Goal: Find specific fact: Find contact information

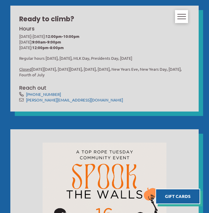
scroll to position [192, 0]
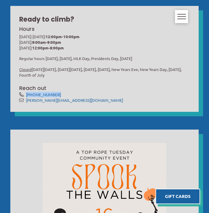
click at [20, 36] on p "[DATE]-[DATE]: 12:00pm-10:00pm [DATE]: 9:00am-9:00pm [DATE]: 12:00pm-8:00pm" at bounding box center [104, 42] width 170 height 17
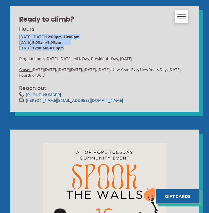
drag, startPoint x: 20, startPoint y: 36, endPoint x: 74, endPoint y: 47, distance: 55.1
click at [74, 47] on p "[DATE]-[DATE]: 12:00pm-10:00pm [DATE]: 9:00am-9:00pm [DATE]: 12:00pm-8:00pm" at bounding box center [104, 42] width 170 height 17
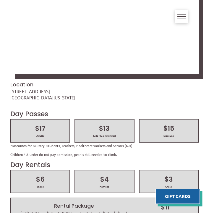
scroll to position [968, 0]
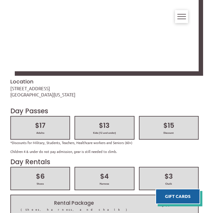
click at [67, 85] on div "[STREET_ADDRESS][US_STATE]" at bounding box center [104, 91] width 188 height 12
drag, startPoint x: 65, startPoint y: 71, endPoint x: 11, endPoint y: 66, distance: 54.7
click at [11, 85] on div "[STREET_ADDRESS][US_STATE]" at bounding box center [104, 91] width 188 height 12
copy link "[STREET_ADDRESS][US_STATE]"
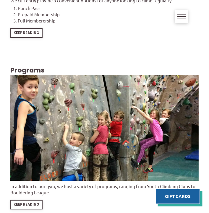
scroll to position [1613, 0]
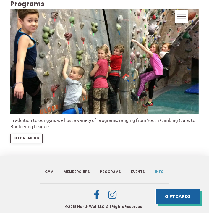
click at [159, 170] on span "Info" at bounding box center [159, 172] width 9 height 4
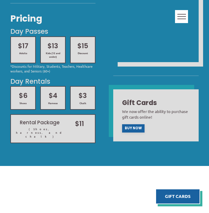
scroll to position [235, 0]
